Goal: Communication & Community: Participate in discussion

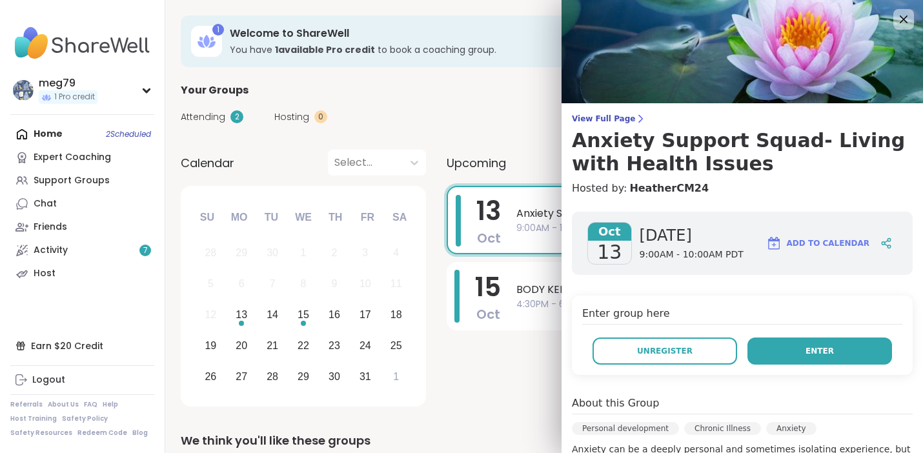
click at [771, 354] on button "Enter" at bounding box center [819, 350] width 145 height 27
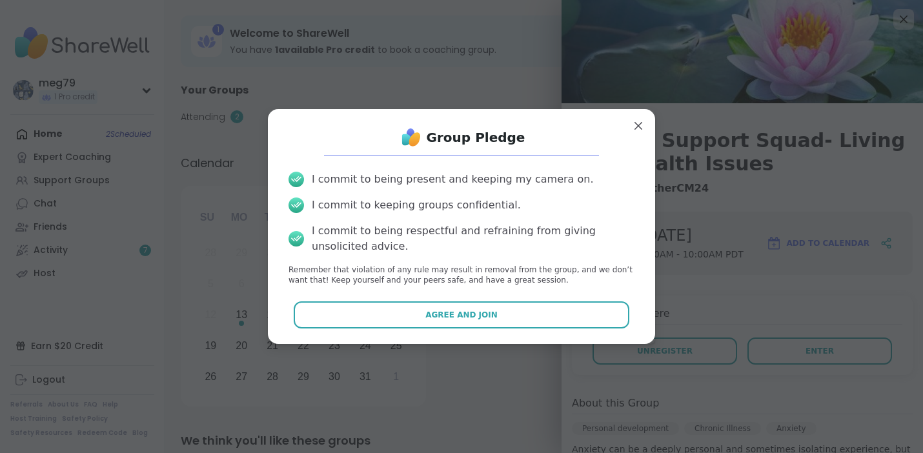
click at [449, 319] on span "Agree and Join" at bounding box center [461, 315] width 72 height 12
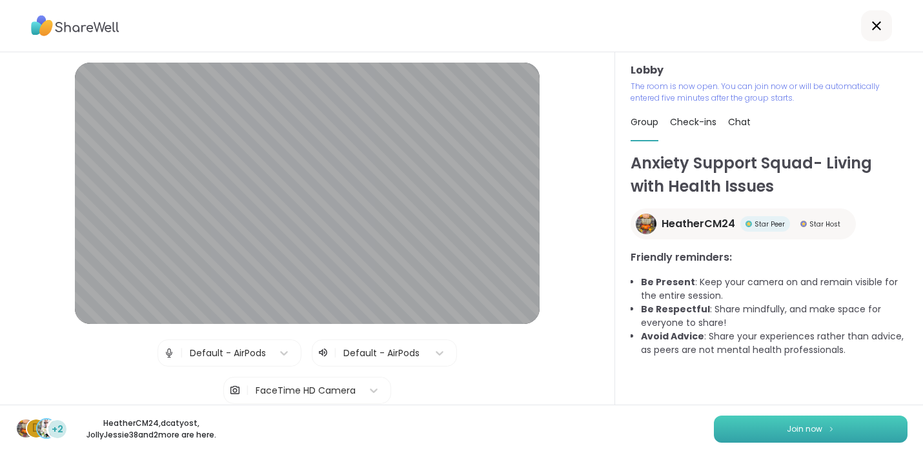
click at [768, 435] on button "Join now" at bounding box center [811, 429] width 194 height 27
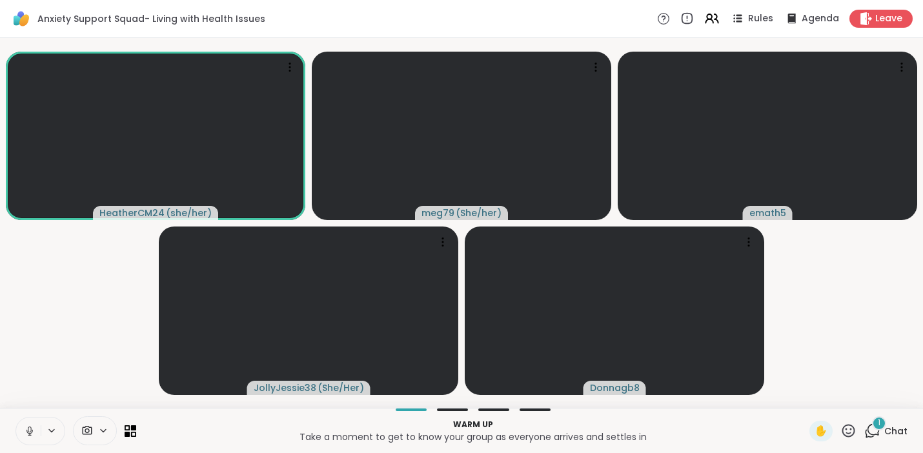
click at [31, 430] on icon at bounding box center [29, 430] width 3 height 6
click at [874, 434] on div "1 Chat" at bounding box center [885, 431] width 43 height 21
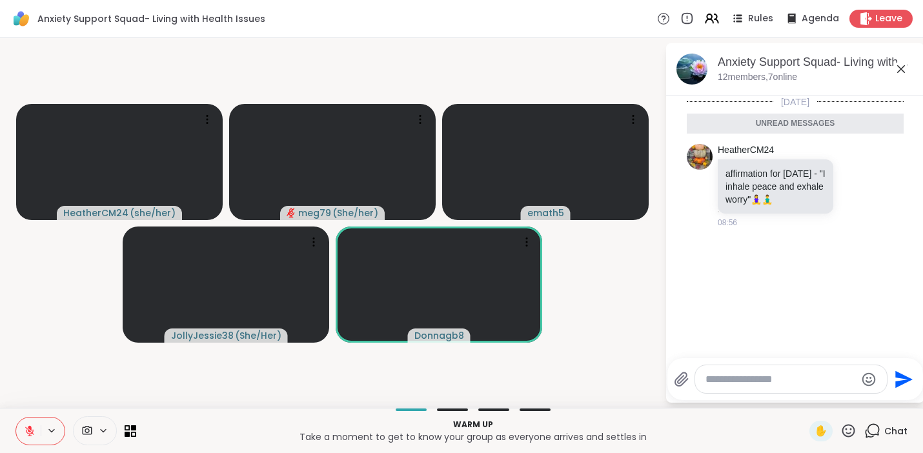
click at [681, 380] on icon at bounding box center [681, 379] width 12 height 14
click at [0, 0] on input "file" at bounding box center [0, 0] width 0 height 0
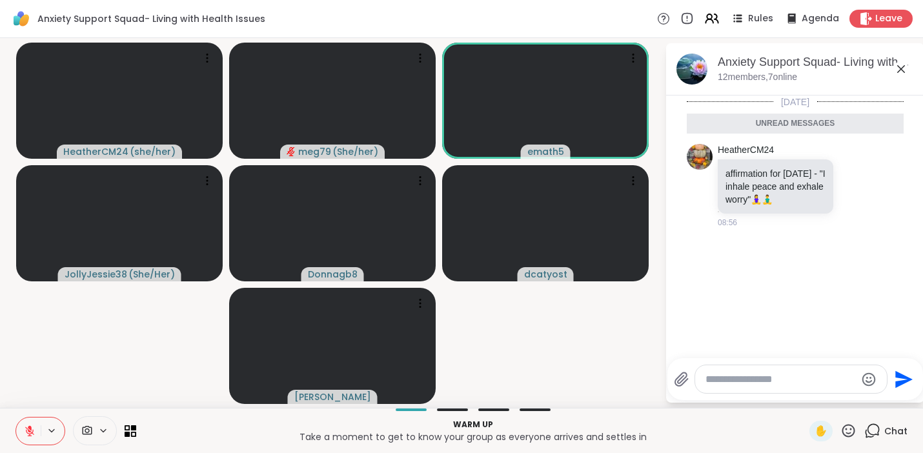
click at [680, 382] on icon at bounding box center [681, 379] width 12 height 14
click at [0, 0] on input "file" at bounding box center [0, 0] width 0 height 0
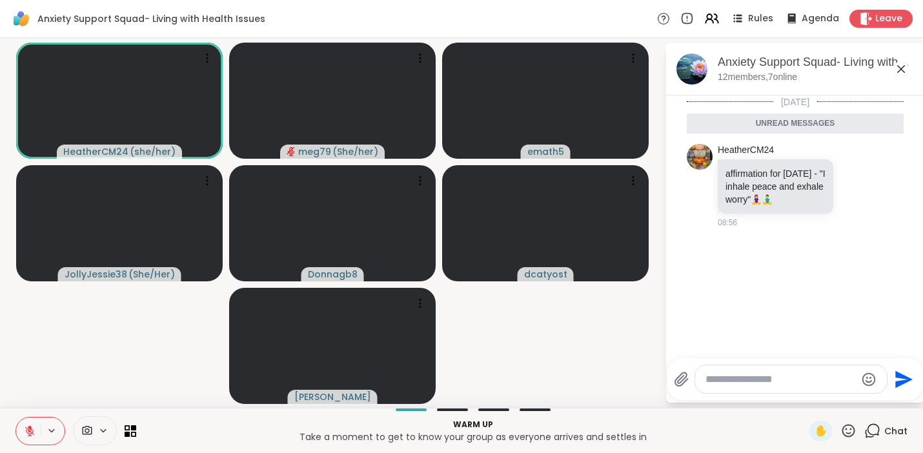
click at [54, 430] on icon at bounding box center [51, 430] width 10 height 11
click at [116, 385] on icon at bounding box center [122, 385] width 12 height 12
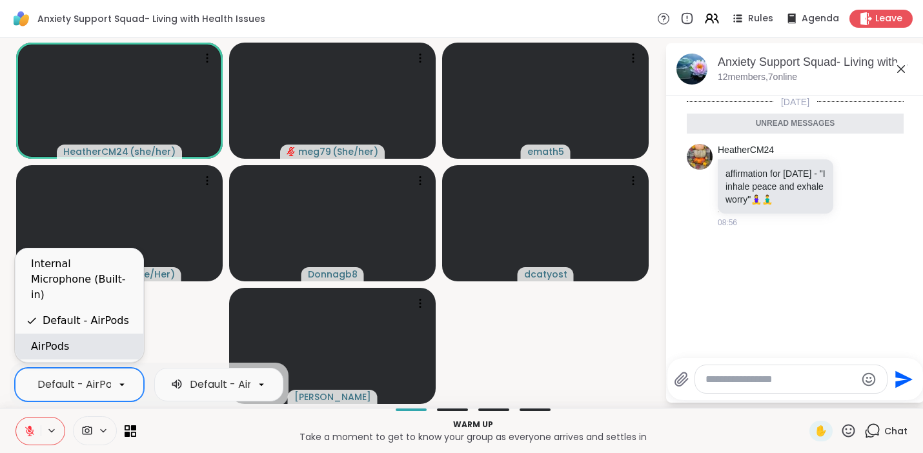
click at [65, 342] on div "AirPods" at bounding box center [50, 346] width 38 height 15
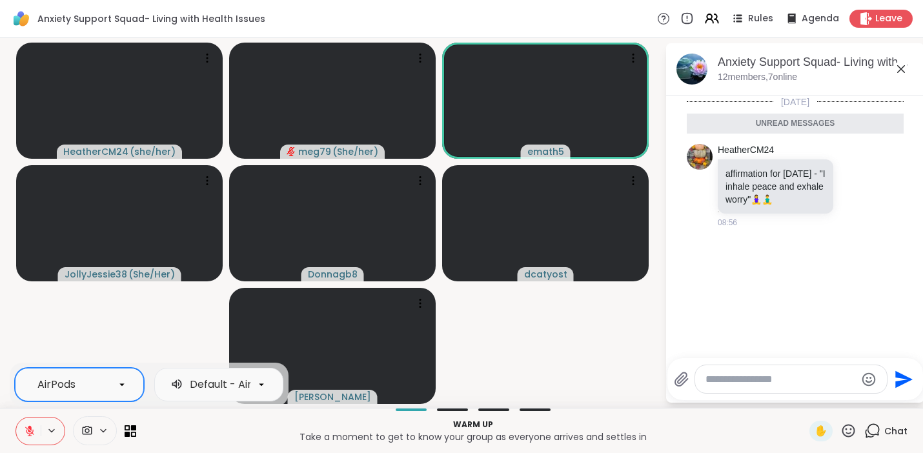
click at [270, 383] on div at bounding box center [261, 385] width 22 height 22
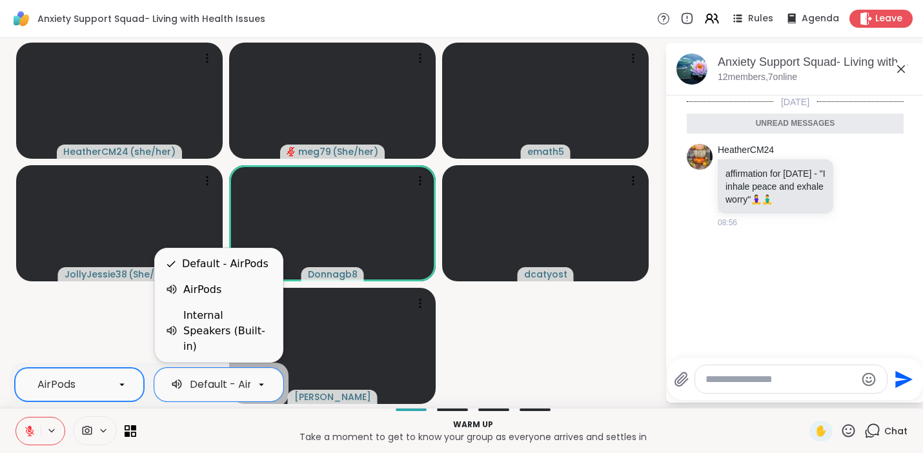
click at [204, 297] on div "AirPods" at bounding box center [202, 289] width 38 height 15
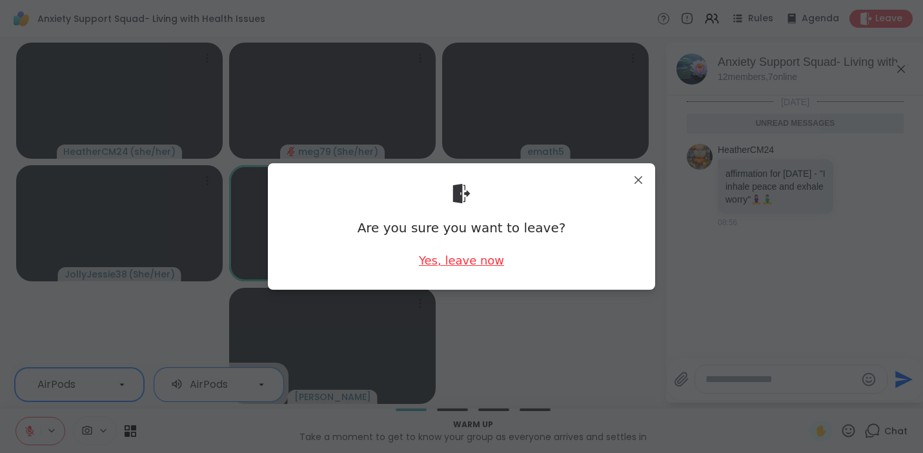
click at [447, 257] on div "Yes, leave now" at bounding box center [461, 260] width 85 height 16
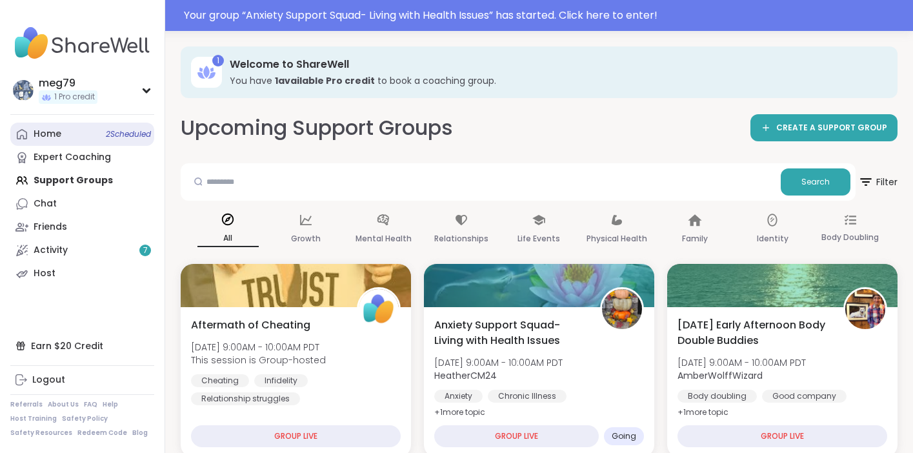
click at [123, 134] on span "2 Scheduled" at bounding box center [128, 134] width 45 height 10
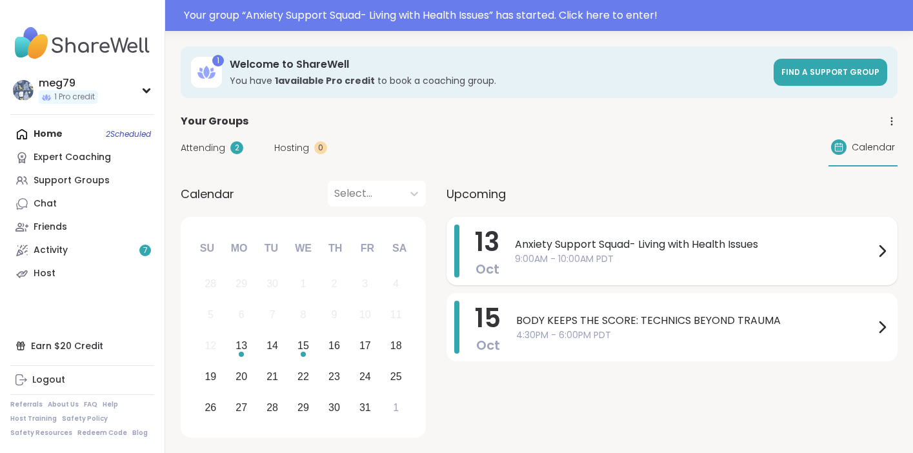
click at [659, 255] on span "9:00AM - 10:00AM PDT" at bounding box center [694, 259] width 359 height 14
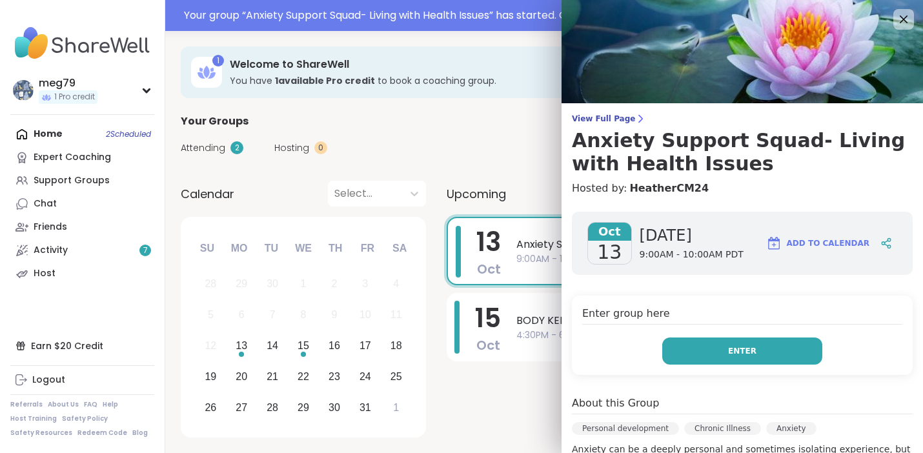
click at [708, 344] on button "Enter" at bounding box center [742, 350] width 160 height 27
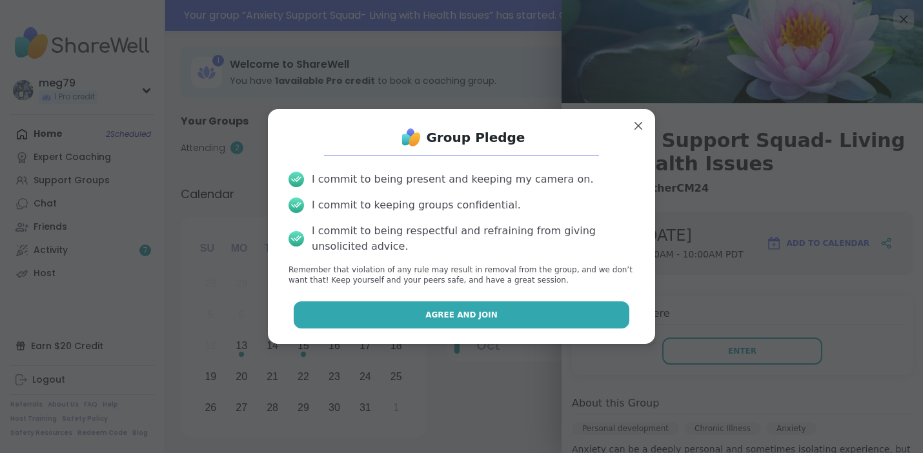
click at [437, 317] on span "Agree and Join" at bounding box center [461, 315] width 72 height 12
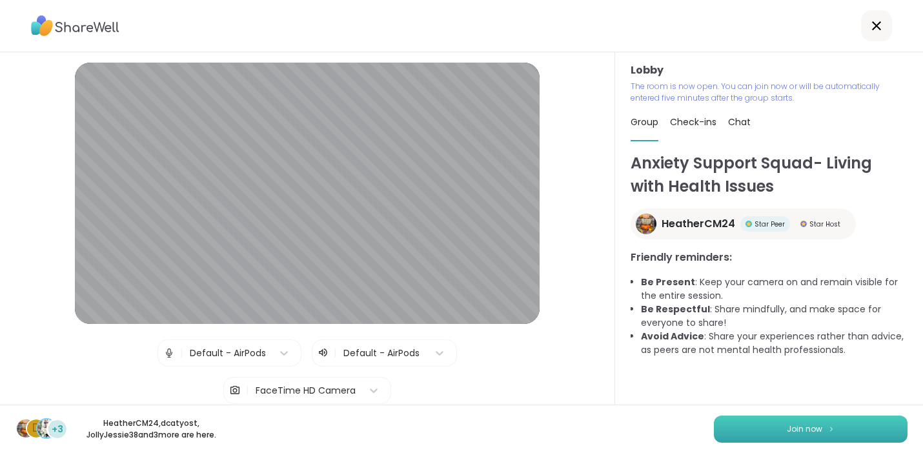
click at [767, 430] on button "Join now" at bounding box center [811, 429] width 194 height 27
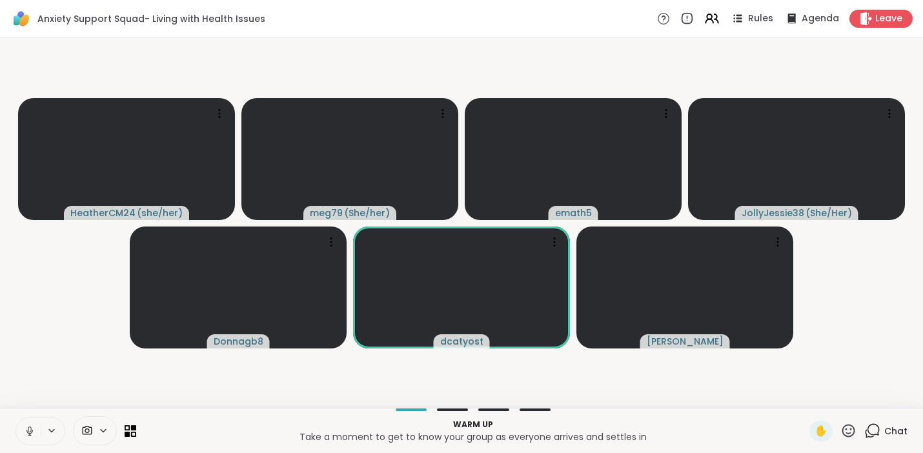
click at [36, 430] on button at bounding box center [28, 430] width 25 height 27
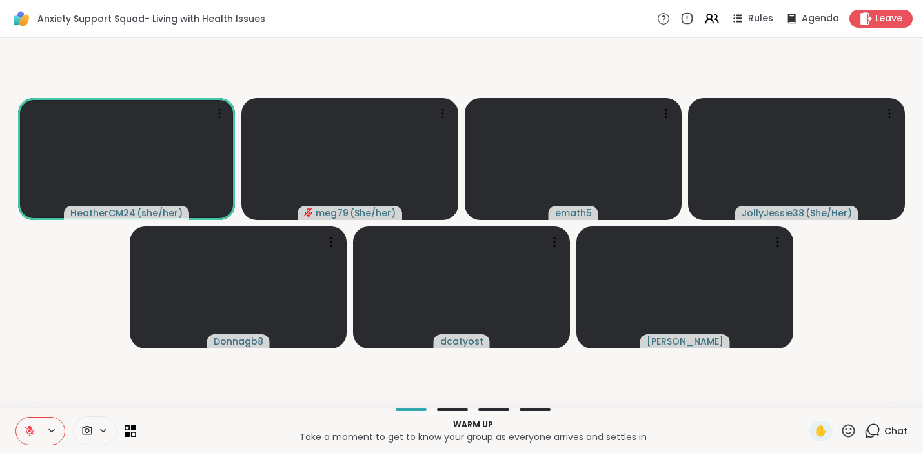
click at [25, 428] on icon at bounding box center [30, 431] width 12 height 12
click at [30, 430] on icon at bounding box center [30, 430] width 4 height 5
click at [55, 437] on div at bounding box center [40, 431] width 50 height 28
click at [56, 428] on icon at bounding box center [51, 430] width 10 height 11
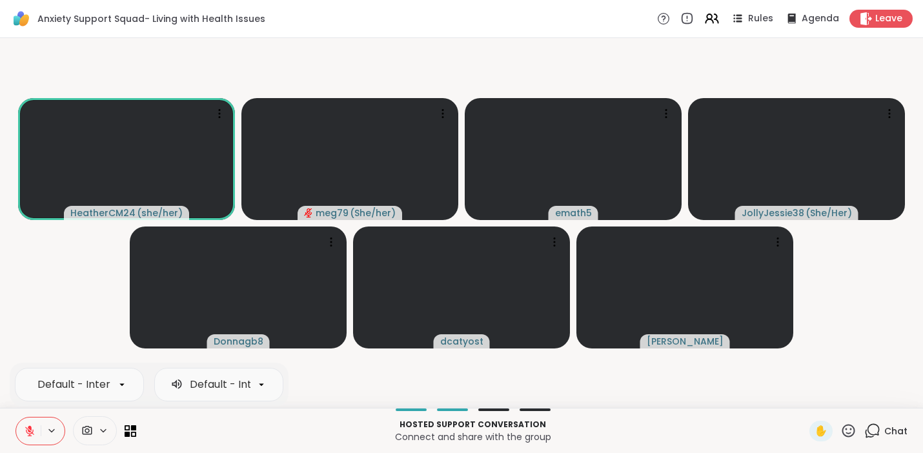
click at [55, 428] on icon at bounding box center [51, 430] width 10 height 11
click at [864, 429] on icon at bounding box center [872, 431] width 16 height 16
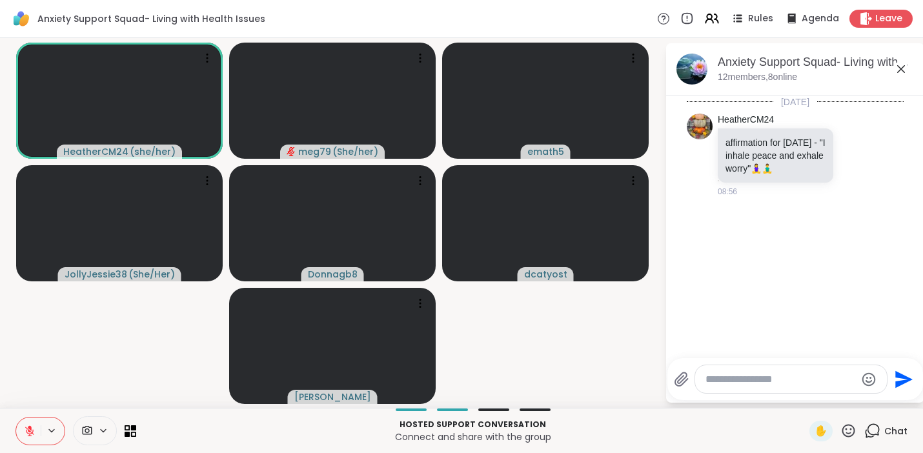
click at [682, 380] on icon at bounding box center [681, 379] width 12 height 14
click at [0, 0] on input "file" at bounding box center [0, 0] width 0 height 0
click at [681, 377] on icon at bounding box center [681, 379] width 12 height 14
click at [0, 0] on input "file" at bounding box center [0, 0] width 0 height 0
click at [676, 385] on icon at bounding box center [681, 379] width 12 height 14
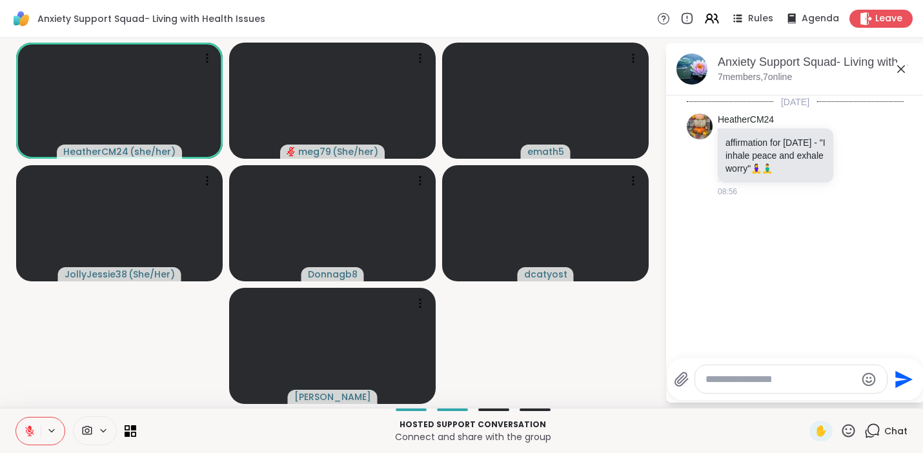
click at [0, 0] on input "file" at bounding box center [0, 0] width 0 height 0
click at [897, 354] on icon "Send" at bounding box center [903, 351] width 17 height 17
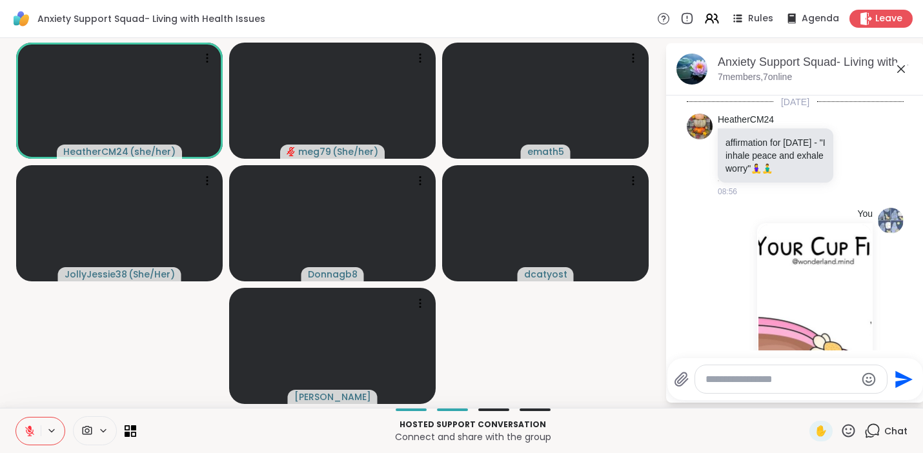
scroll to position [211, 0]
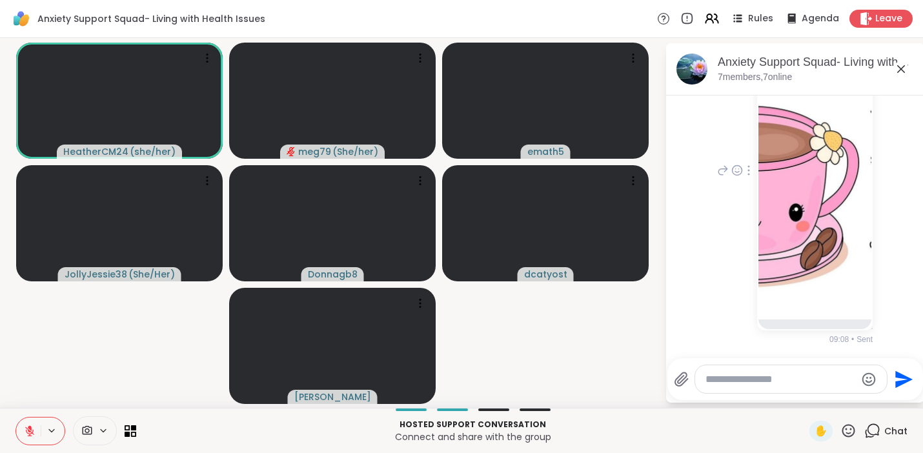
click at [744, 168] on div at bounding box center [749, 170] width 12 height 15
click at [727, 189] on icon at bounding box center [732, 189] width 10 height 12
click at [747, 172] on icon at bounding box center [748, 170] width 3 height 10
click at [764, 188] on icon at bounding box center [765, 186] width 3 height 3
click at [714, 261] on div "You 09:08 • Sent" at bounding box center [793, 171] width 158 height 348
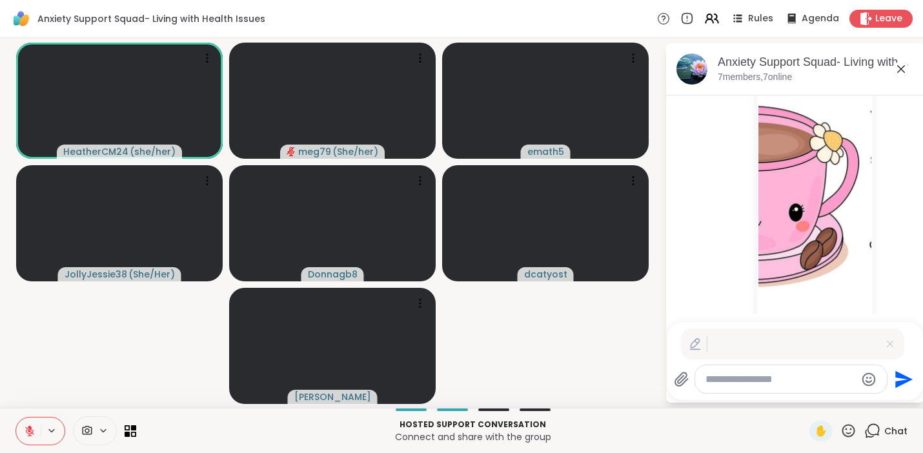
click at [891, 344] on icon at bounding box center [889, 343] width 13 height 13
click at [821, 192] on img at bounding box center [814, 167] width 113 height 306
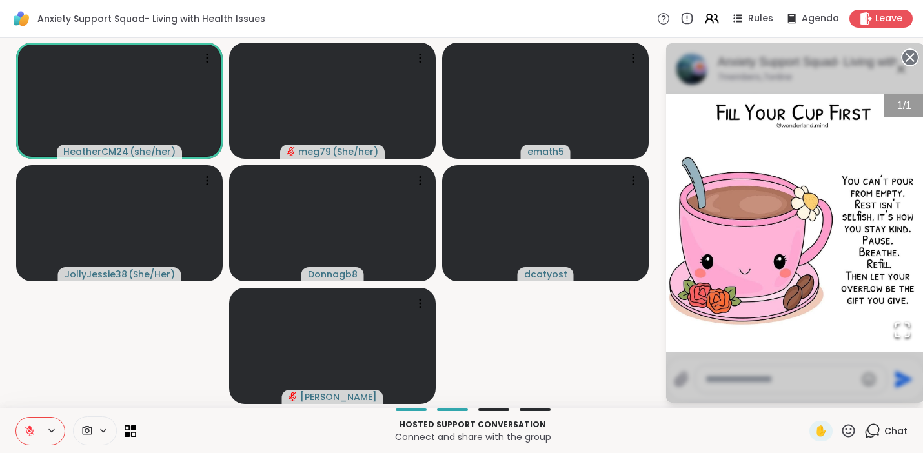
click at [907, 55] on icon at bounding box center [910, 57] width 18 height 18
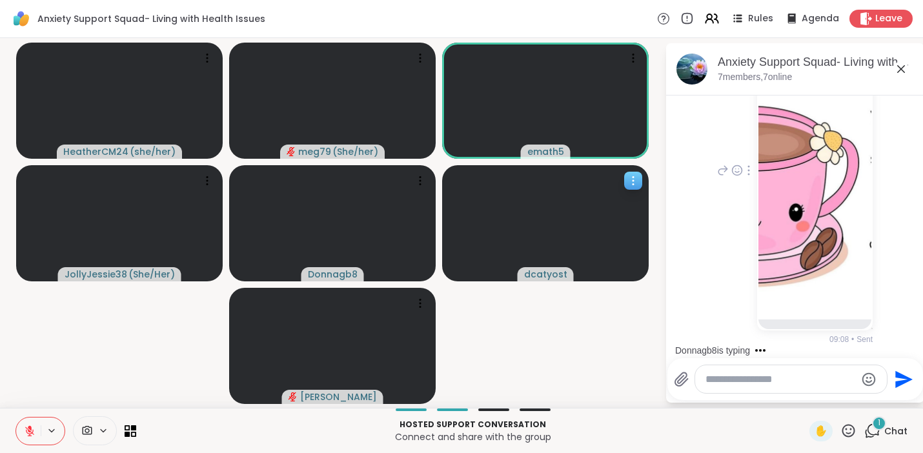
scroll to position [293, 0]
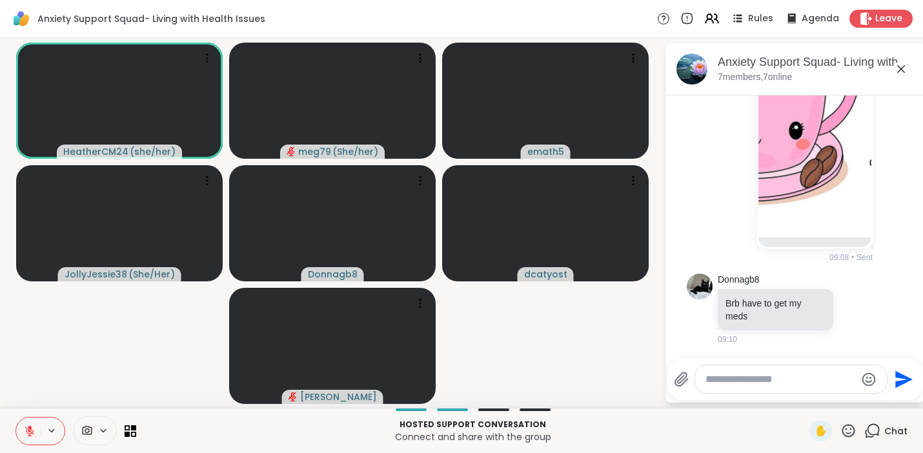
click at [26, 428] on icon at bounding box center [30, 431] width 12 height 12
click at [30, 426] on icon at bounding box center [29, 430] width 7 height 11
click at [32, 427] on icon at bounding box center [30, 431] width 12 height 12
click at [33, 431] on icon at bounding box center [30, 431] width 12 height 12
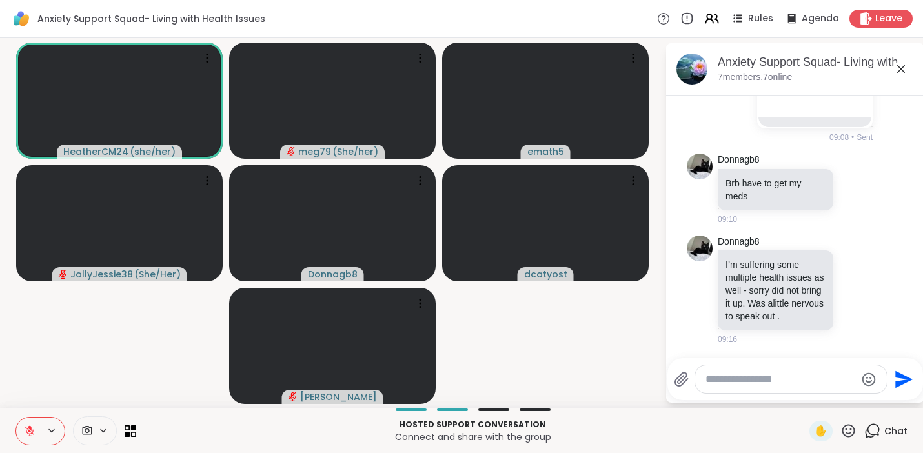
click at [26, 432] on icon at bounding box center [29, 431] width 9 height 9
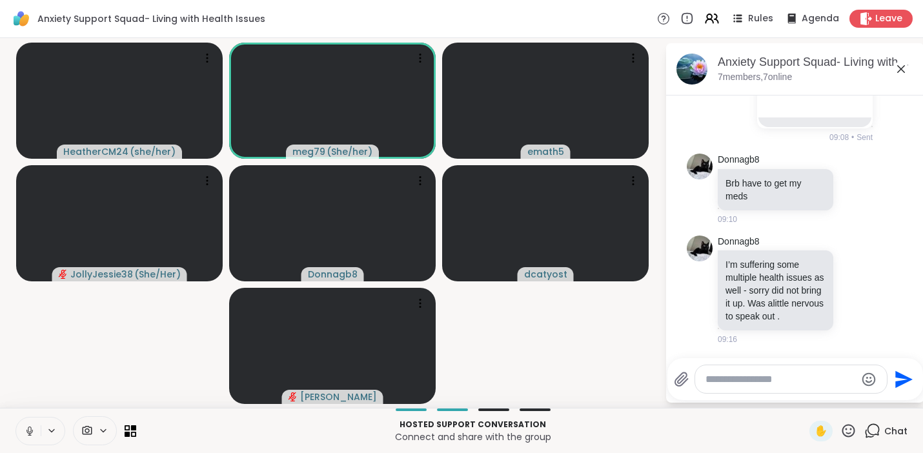
click at [26, 425] on icon at bounding box center [30, 431] width 12 height 12
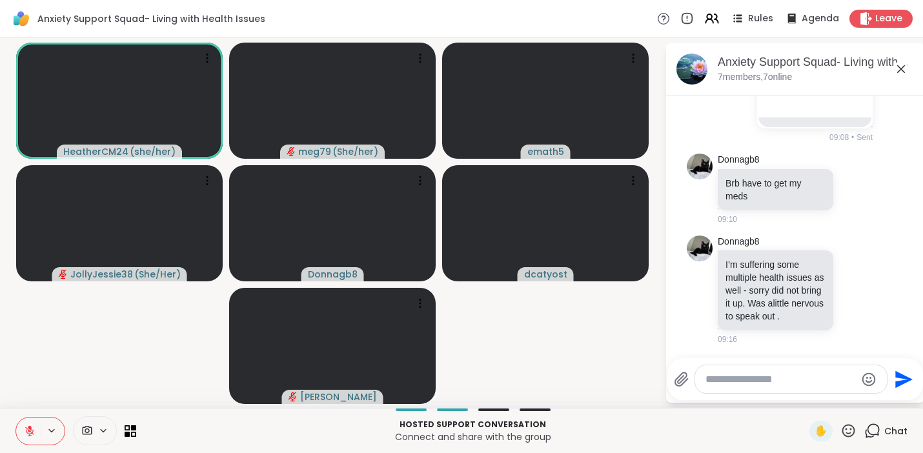
click at [31, 425] on icon at bounding box center [30, 431] width 12 height 12
click at [32, 425] on icon at bounding box center [30, 431] width 12 height 12
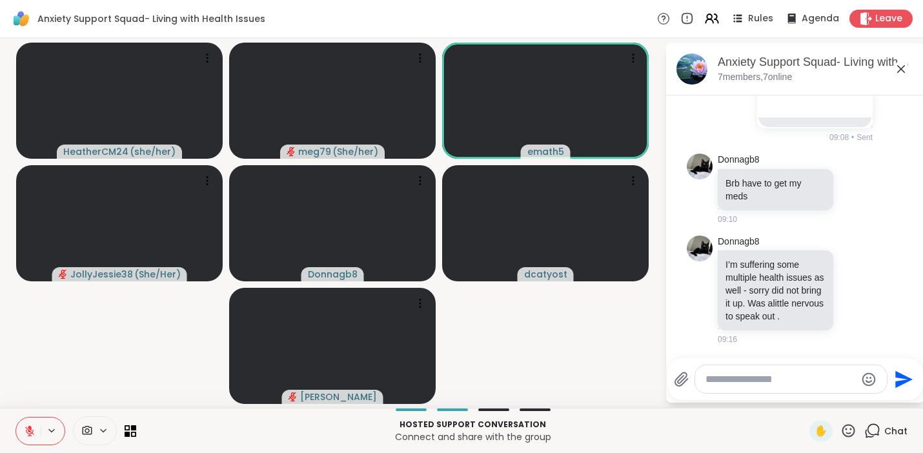
click at [845, 432] on icon at bounding box center [848, 430] width 13 height 13
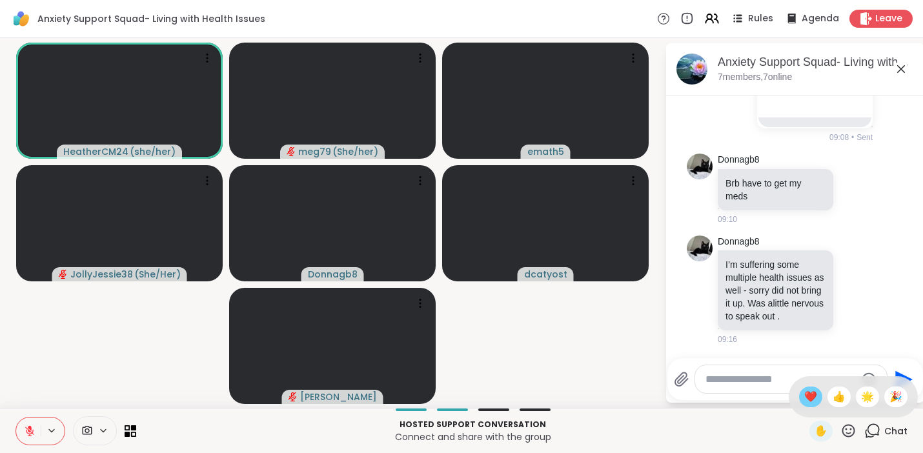
click at [804, 399] on span "❤️" at bounding box center [810, 396] width 13 height 15
click at [34, 425] on icon at bounding box center [30, 431] width 12 height 12
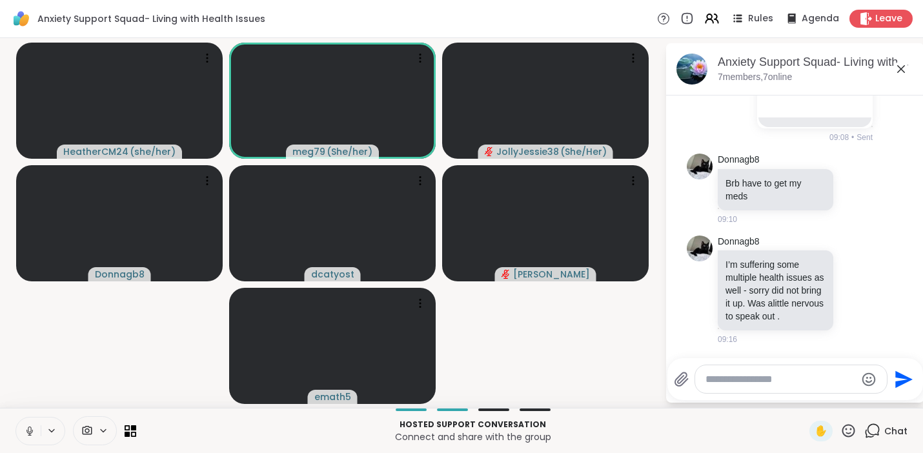
click at [30, 428] on icon at bounding box center [30, 431] width 12 height 12
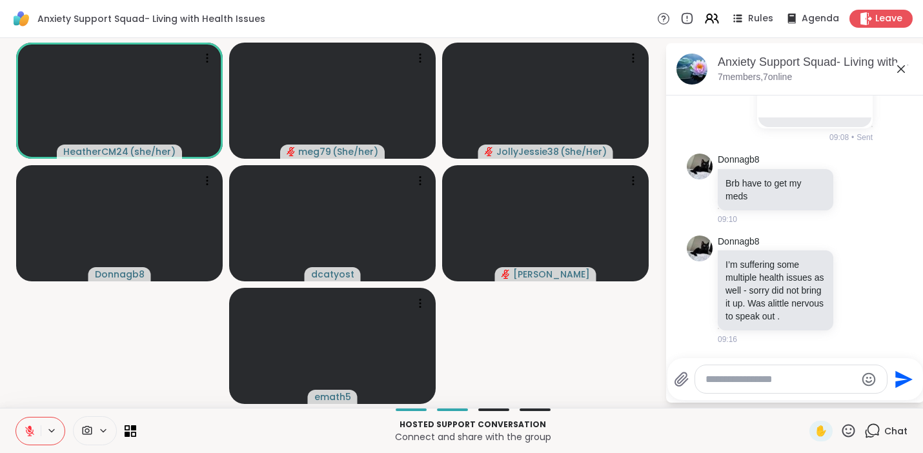
click at [769, 379] on textarea "Type your message" at bounding box center [780, 379] width 150 height 13
type textarea "***"
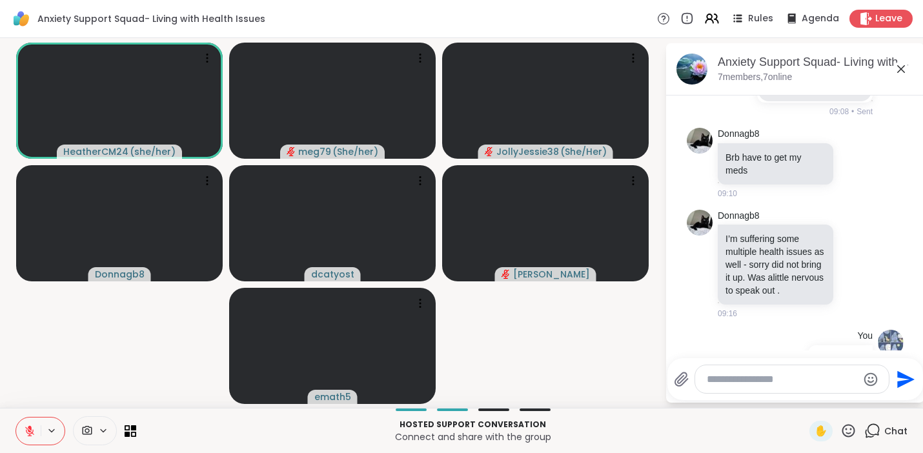
scroll to position [508, 0]
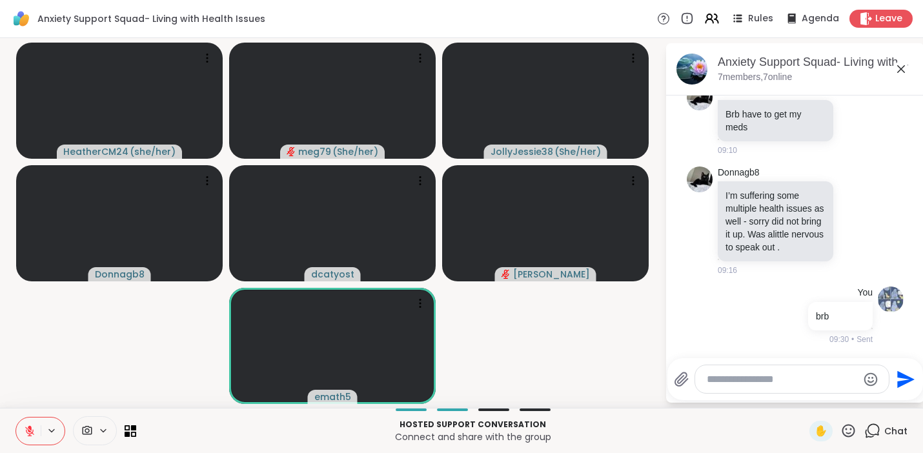
click at [869, 376] on icon "Emoji picker" at bounding box center [870, 379] width 15 height 15
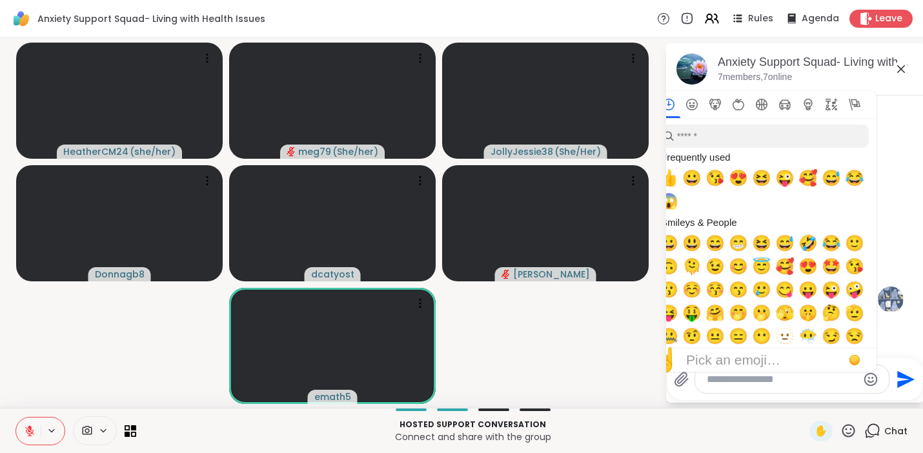
click at [869, 376] on icon "Emoji picker" at bounding box center [870, 379] width 15 height 15
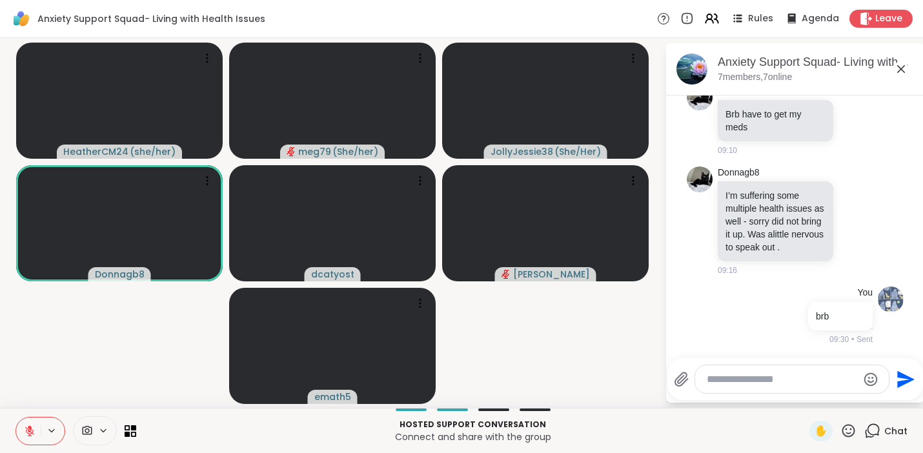
click at [842, 433] on icon at bounding box center [848, 430] width 13 height 13
click at [804, 394] on span "❤️" at bounding box center [810, 396] width 13 height 15
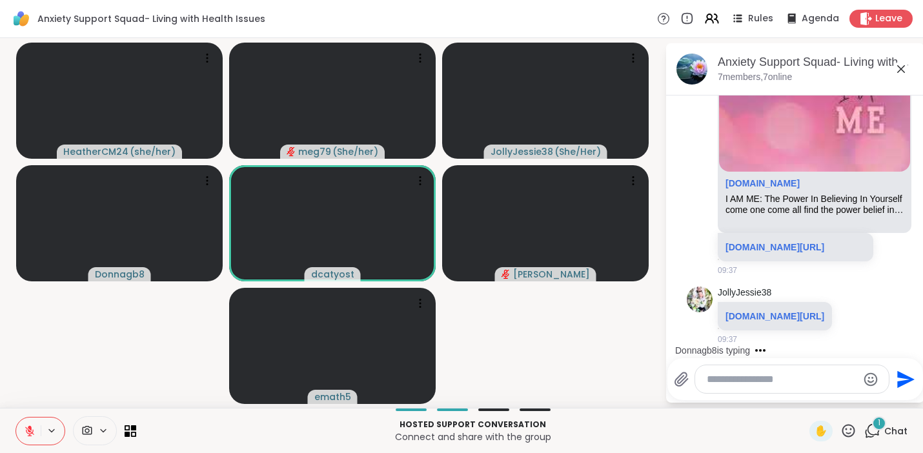
scroll to position [1910, 0]
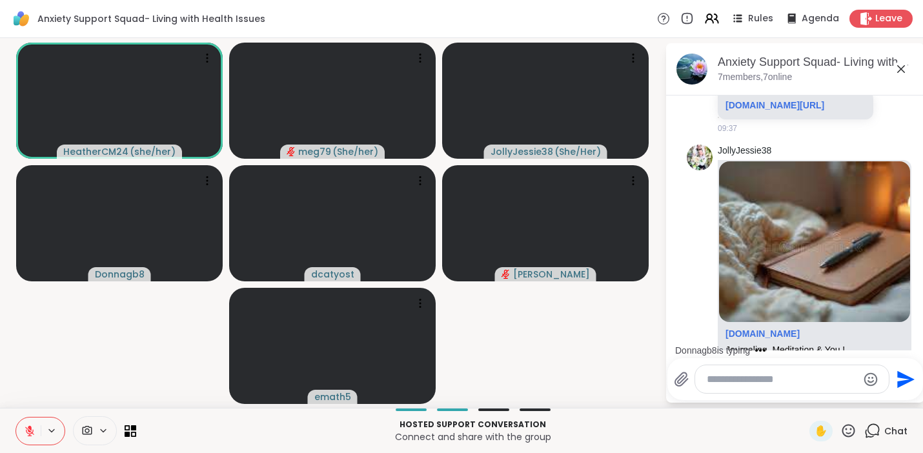
click at [27, 430] on icon at bounding box center [30, 431] width 12 height 12
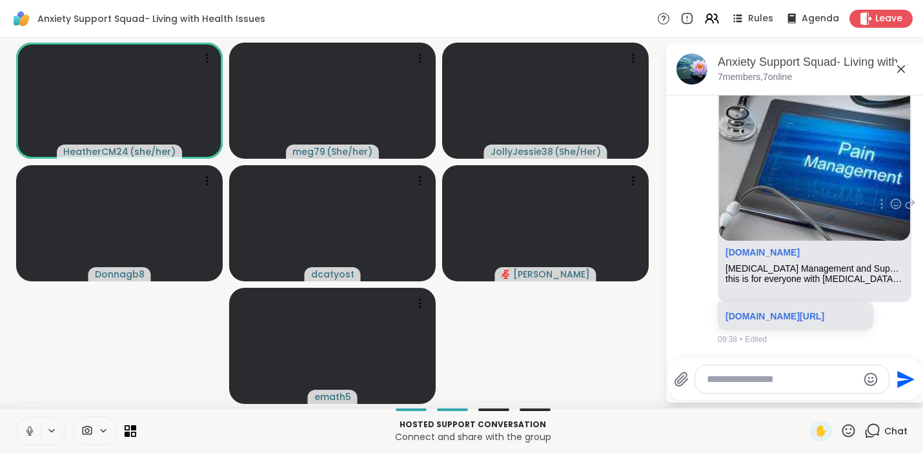
scroll to position [2838, 0]
click at [778, 311] on link "sharewellnow.com/series/2ac56fa6-9c56-4f90-a89a-80733534f787" at bounding box center [774, 316] width 99 height 10
click at [33, 429] on icon at bounding box center [30, 431] width 12 height 12
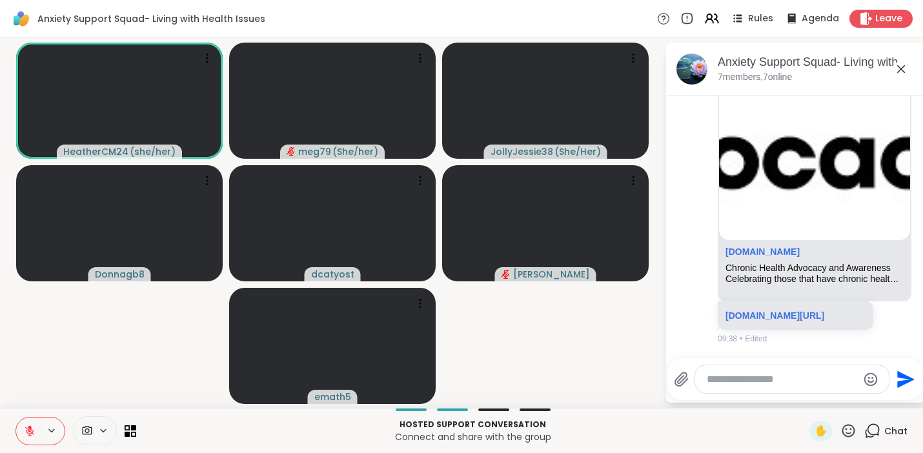
scroll to position [3475, 0]
click at [30, 432] on icon at bounding box center [30, 431] width 12 height 12
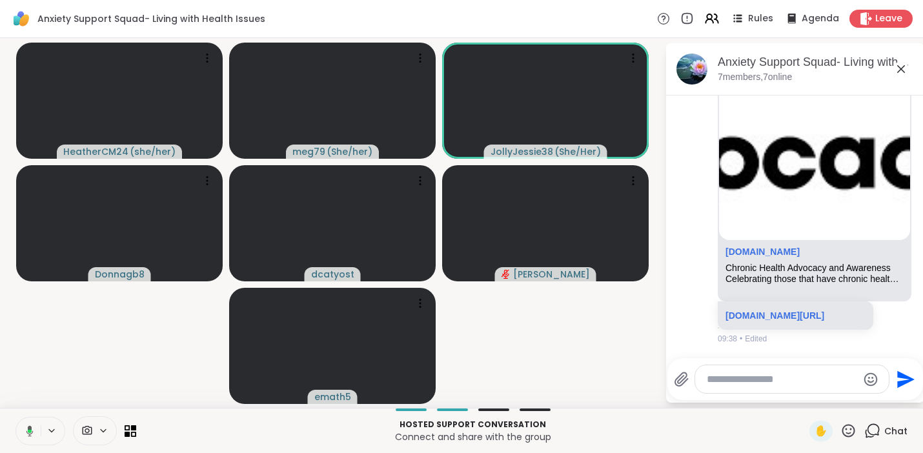
scroll to position [3582, 0]
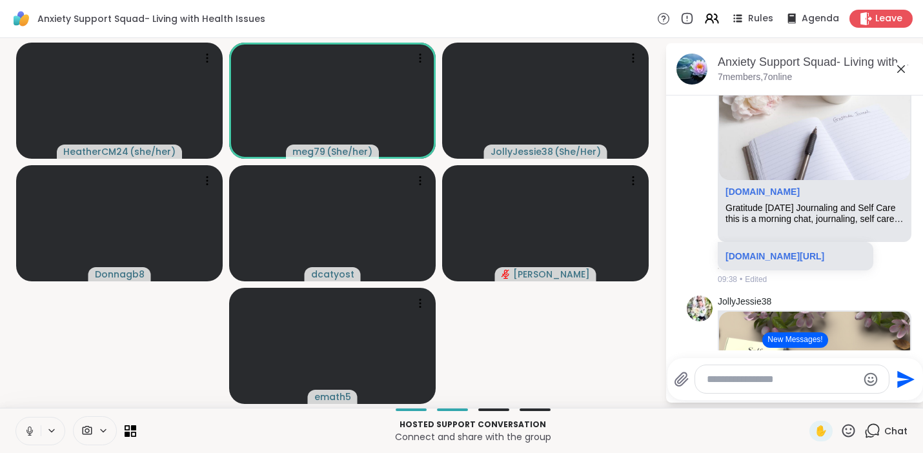
click at [32, 434] on icon at bounding box center [30, 431] width 12 height 12
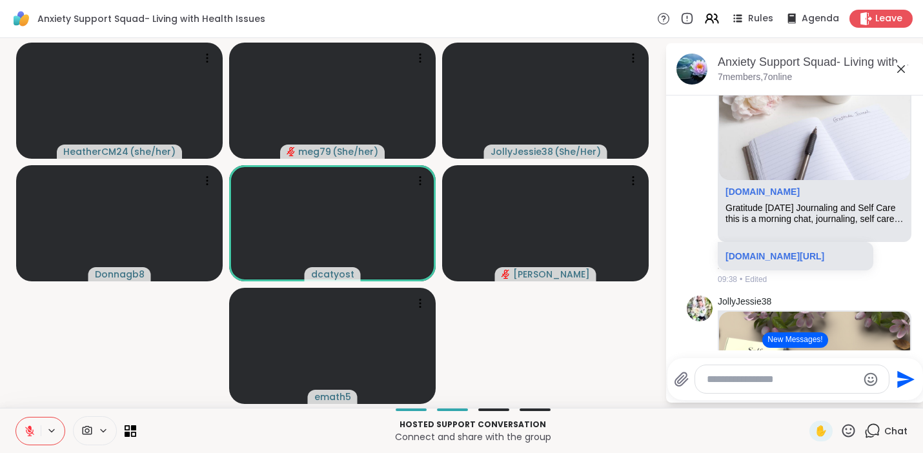
click at [29, 438] on button at bounding box center [28, 430] width 25 height 27
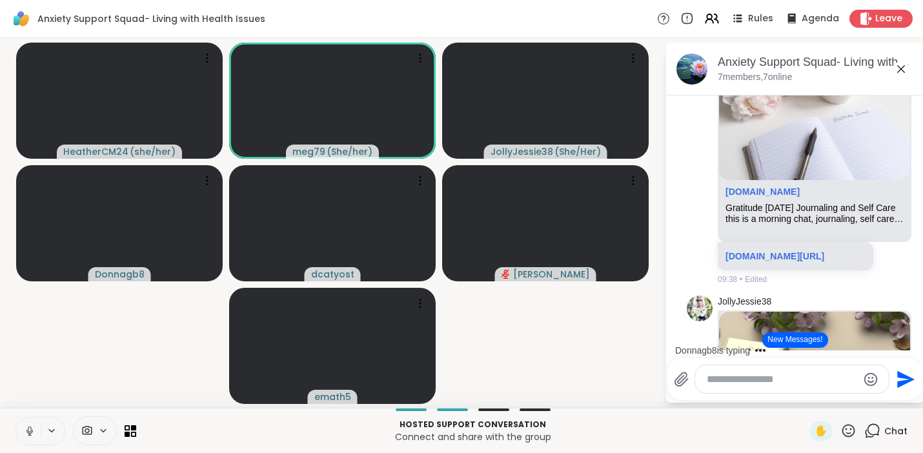
click at [34, 428] on icon at bounding box center [30, 431] width 12 height 12
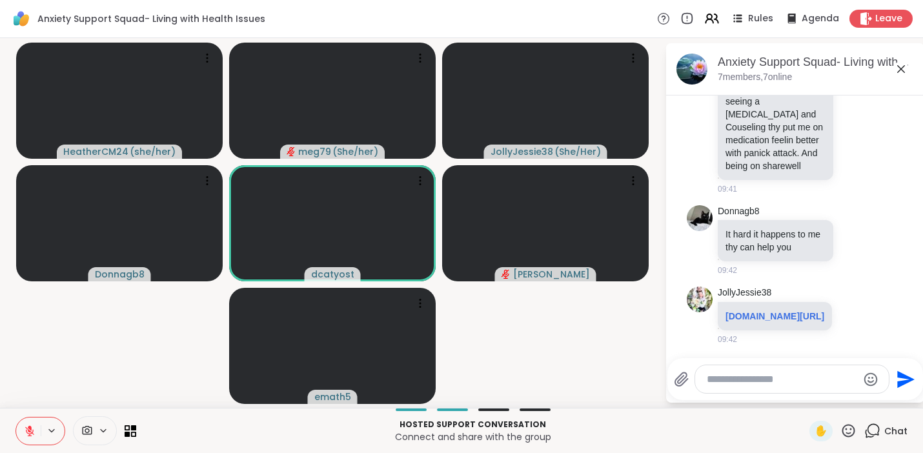
scroll to position [5790, 0]
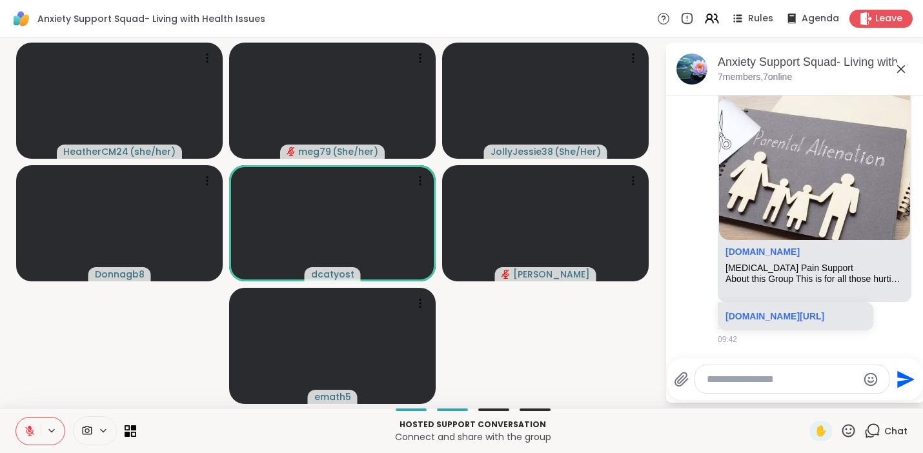
click at [31, 436] on icon at bounding box center [30, 431] width 12 height 12
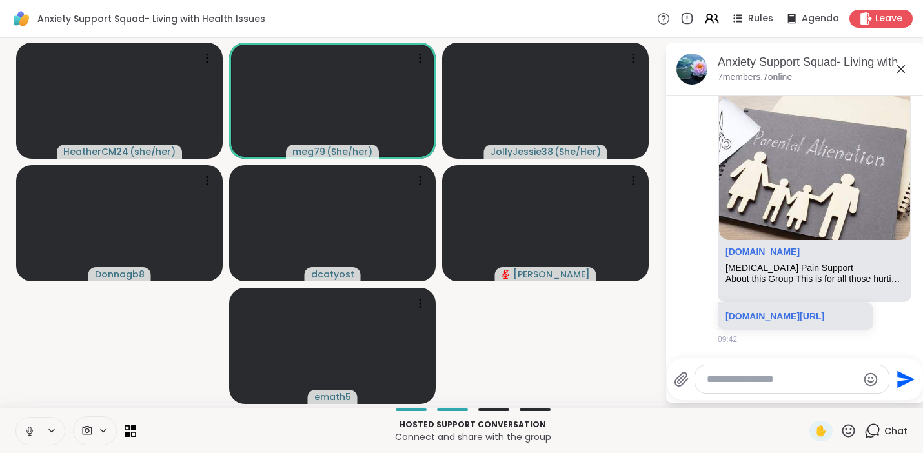
click at [28, 432] on icon at bounding box center [29, 431] width 6 height 4
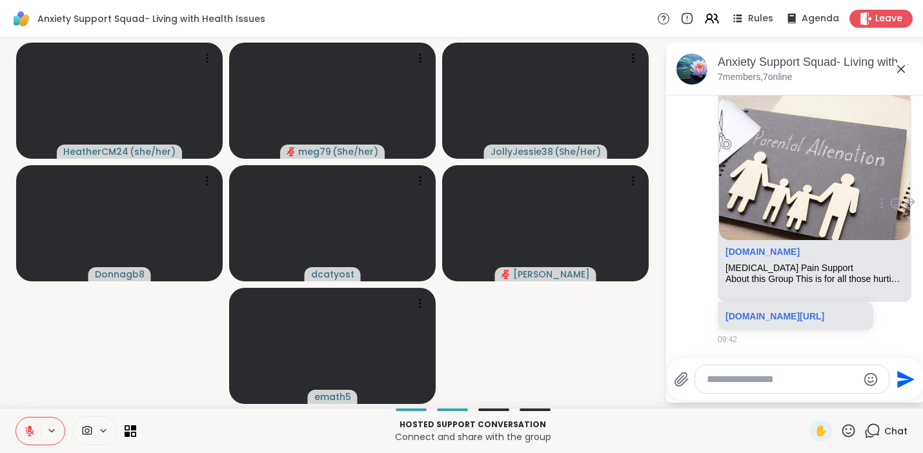
scroll to position [6001, 0]
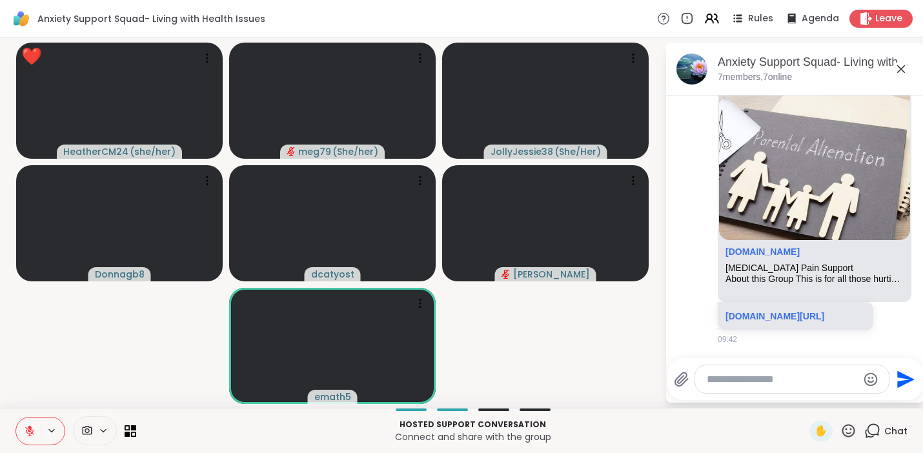
click at [26, 435] on icon at bounding box center [30, 431] width 12 height 12
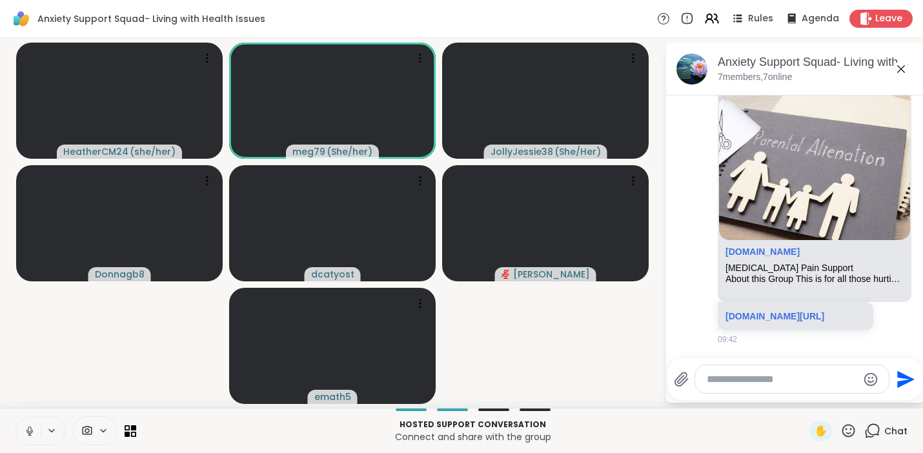
click at [29, 434] on icon at bounding box center [29, 434] width 1 height 3
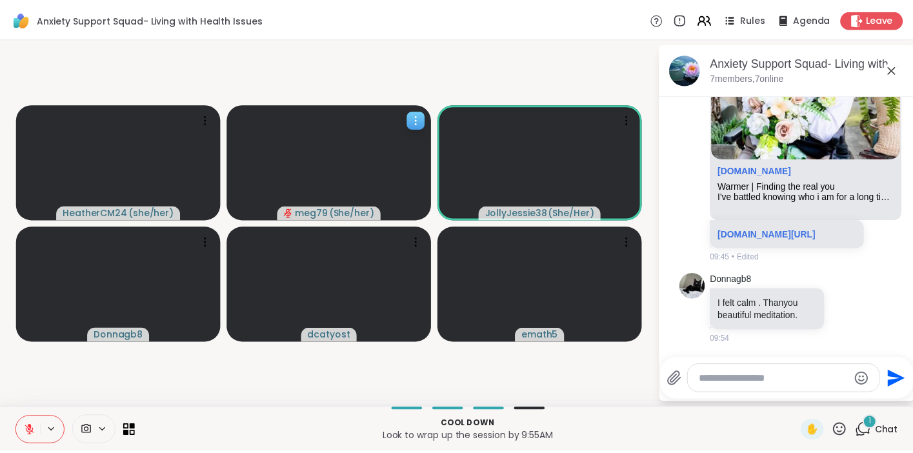
scroll to position [7076, 0]
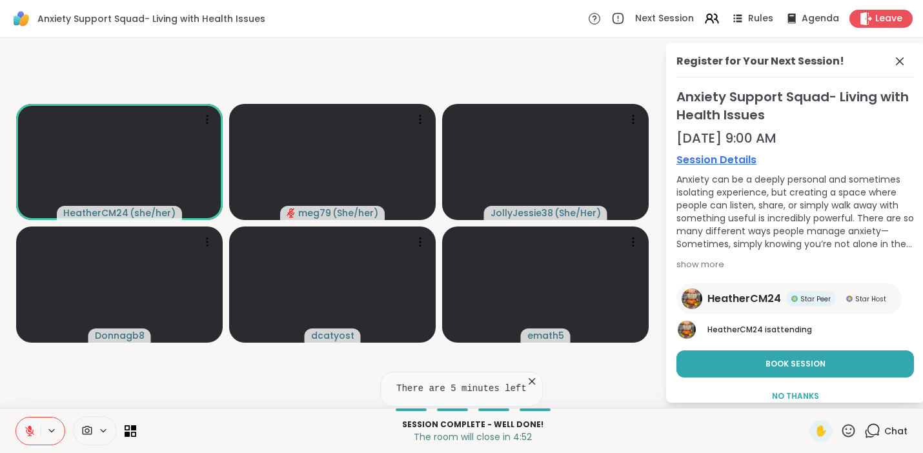
click at [535, 381] on icon at bounding box center [531, 381] width 13 height 13
click at [32, 430] on icon at bounding box center [30, 431] width 12 height 12
click at [23, 425] on button at bounding box center [28, 430] width 25 height 27
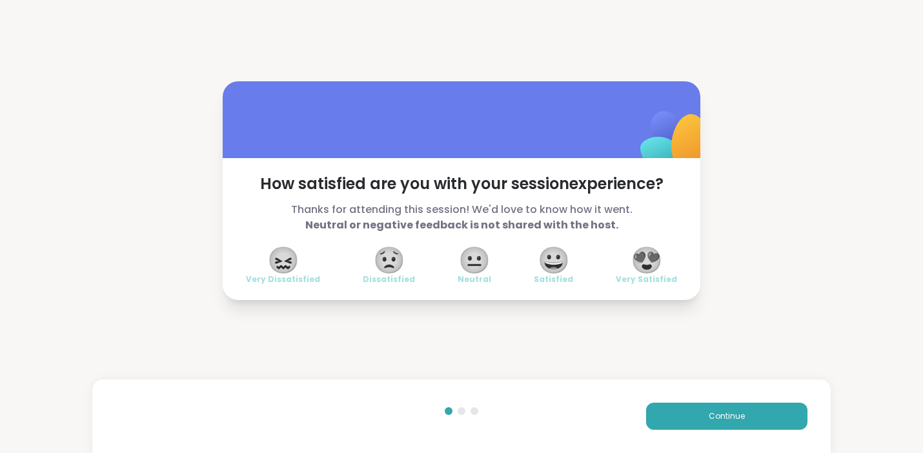
click at [642, 257] on span "😍" at bounding box center [646, 259] width 32 height 23
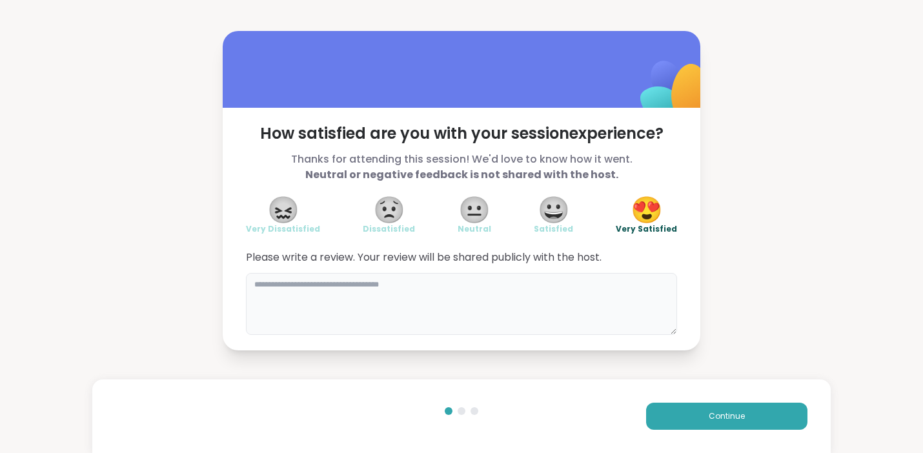
click at [441, 305] on textarea at bounding box center [461, 304] width 431 height 62
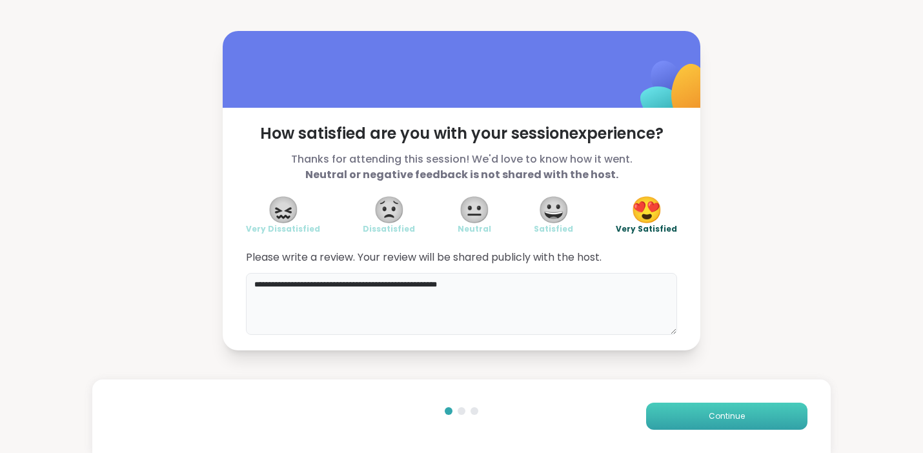
type textarea "**********"
click at [703, 425] on button "Continue" at bounding box center [726, 416] width 161 height 27
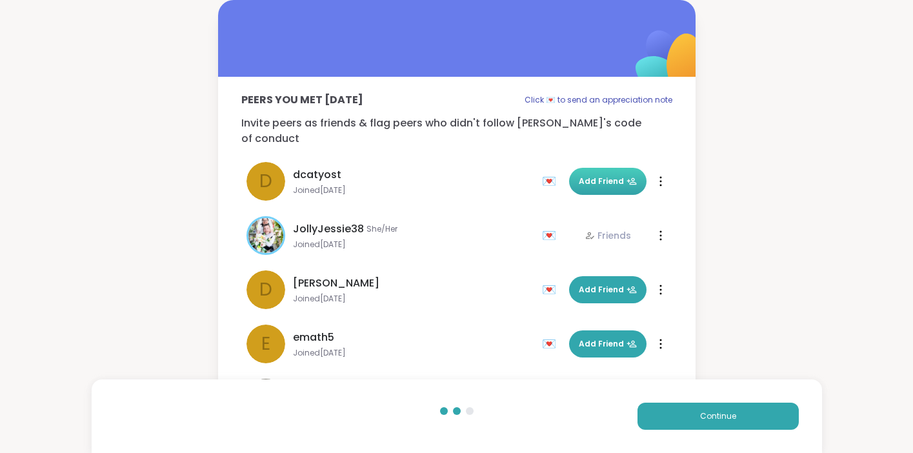
click at [574, 173] on button "Add Friend" at bounding box center [607, 181] width 77 height 27
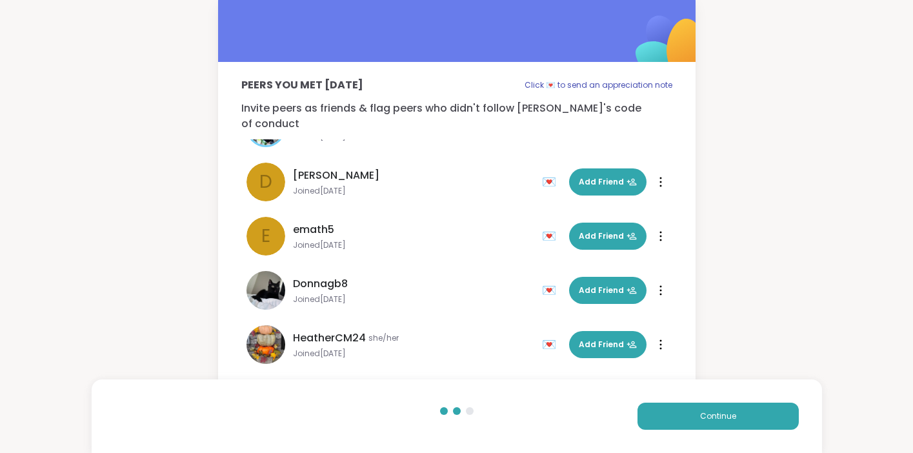
scroll to position [16, 0]
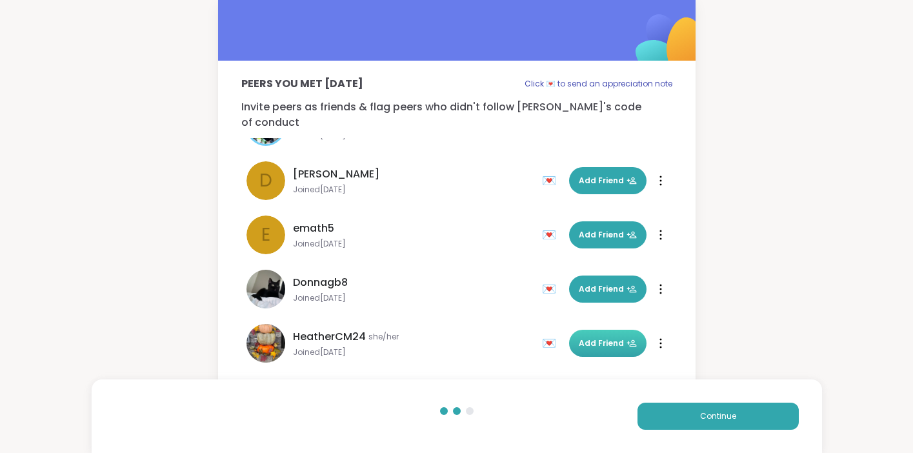
click at [588, 337] on span "Add Friend" at bounding box center [608, 343] width 58 height 12
click at [711, 421] on span "Continue" at bounding box center [718, 416] width 36 height 12
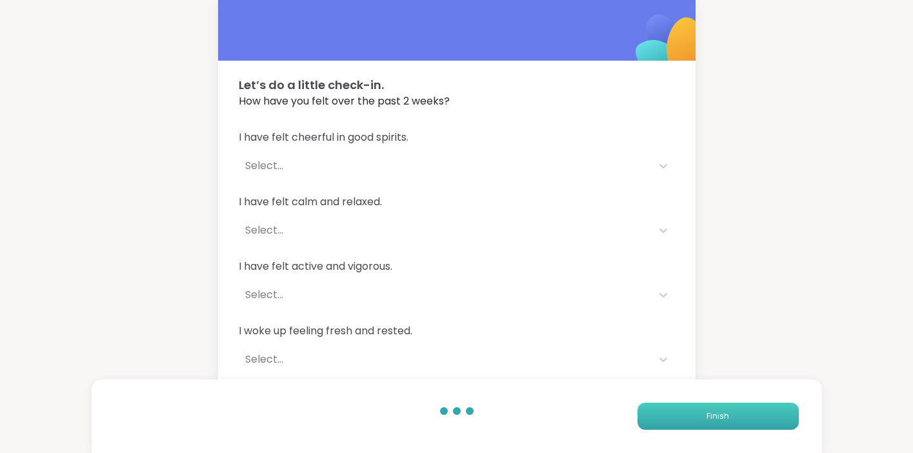
click at [701, 408] on button "Finish" at bounding box center [718, 416] width 161 height 27
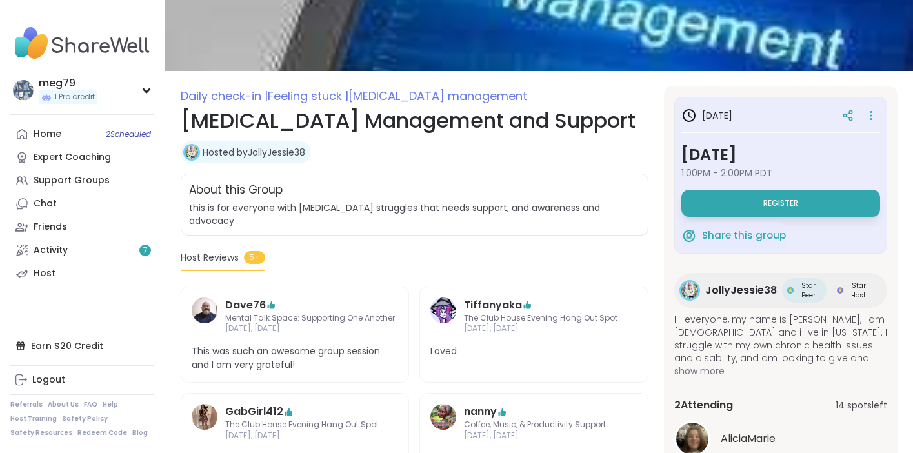
scroll to position [106, 0]
